Goal: Ask a question

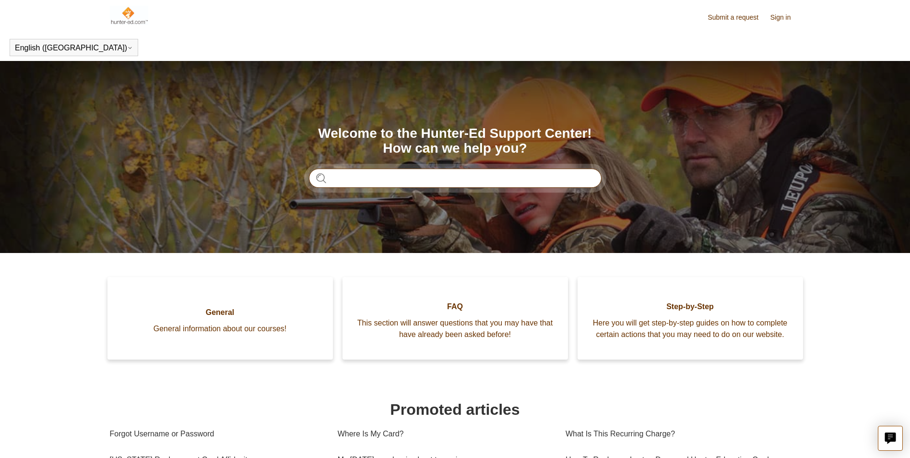
click at [468, 170] on input "Search" at bounding box center [455, 177] width 293 height 19
type input "**********"
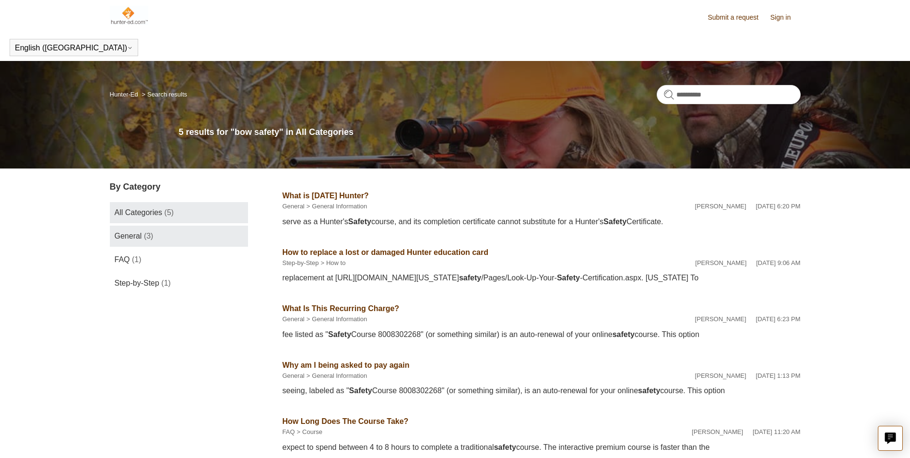
click at [164, 238] on link "General (3)" at bounding box center [179, 235] width 138 height 21
